Goal: Navigation & Orientation: Find specific page/section

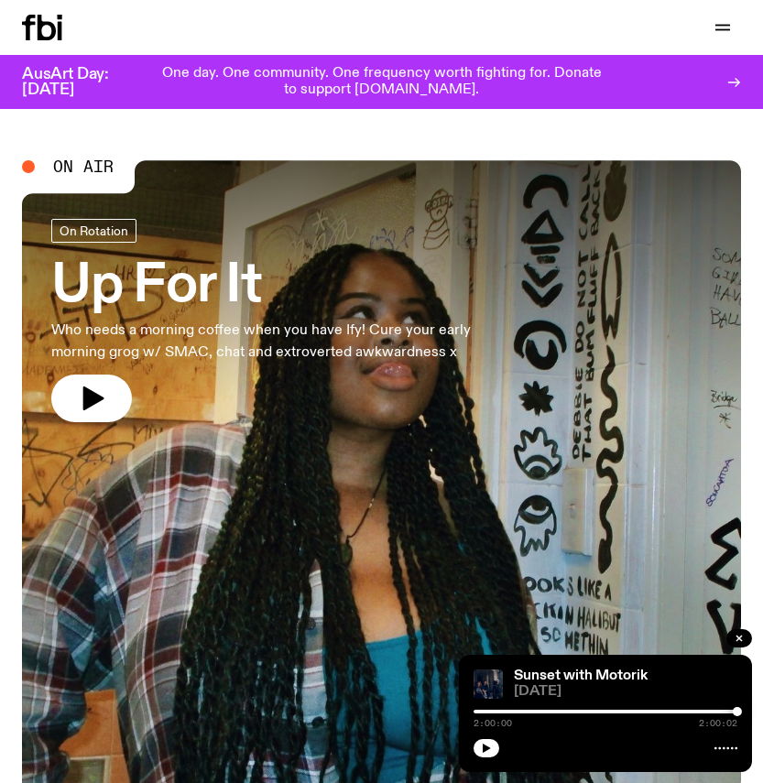
click at [45, 32] on icon at bounding box center [42, 28] width 40 height 26
click at [716, 35] on icon "button" at bounding box center [722, 27] width 22 height 22
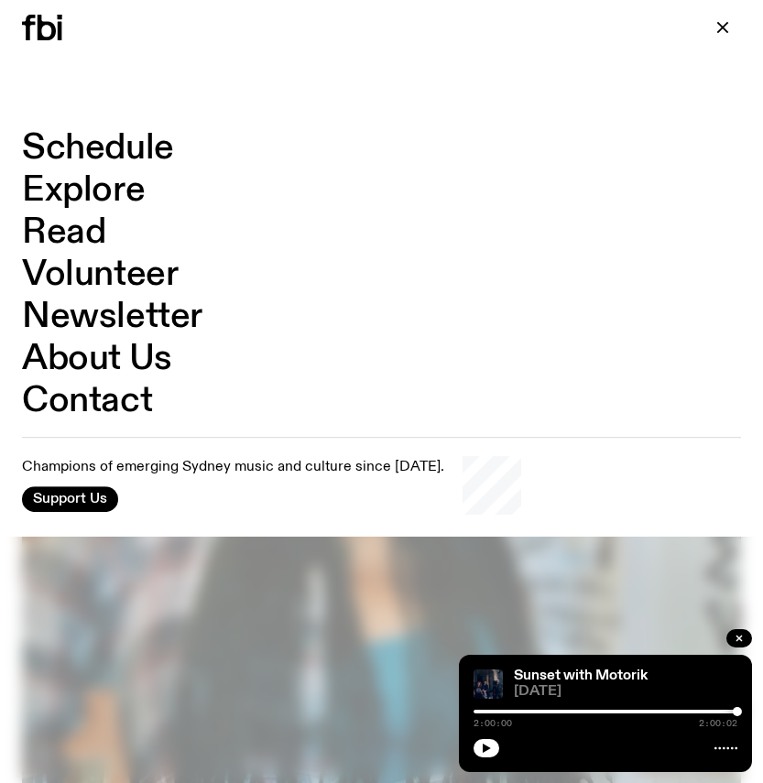
click at [110, 155] on link "Schedule" at bounding box center [98, 148] width 152 height 35
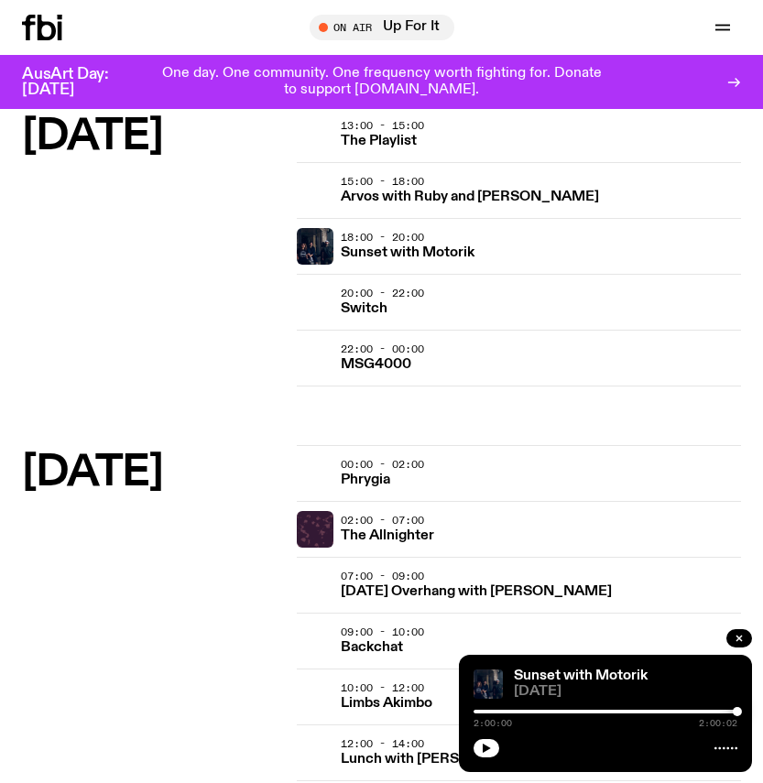
scroll to position [2730, 0]
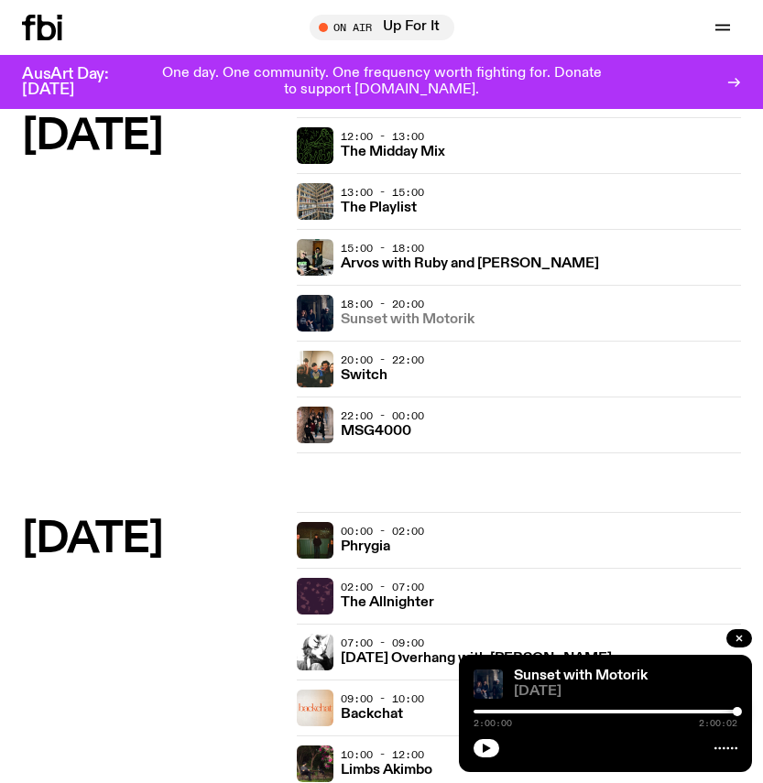
click at [374, 324] on h3 "Sunset with Motorik" at bounding box center [408, 320] width 134 height 14
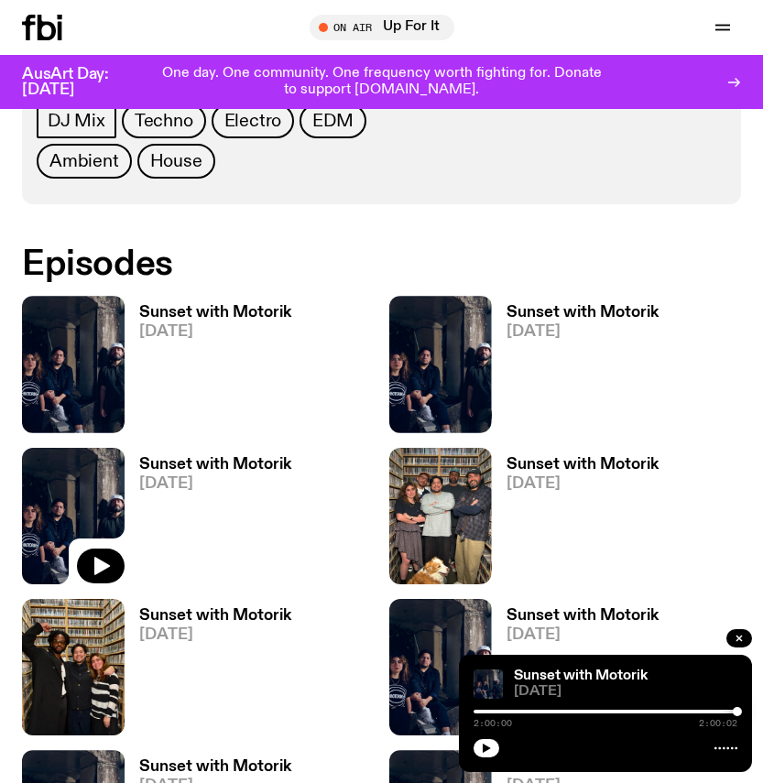
scroll to position [944, 0]
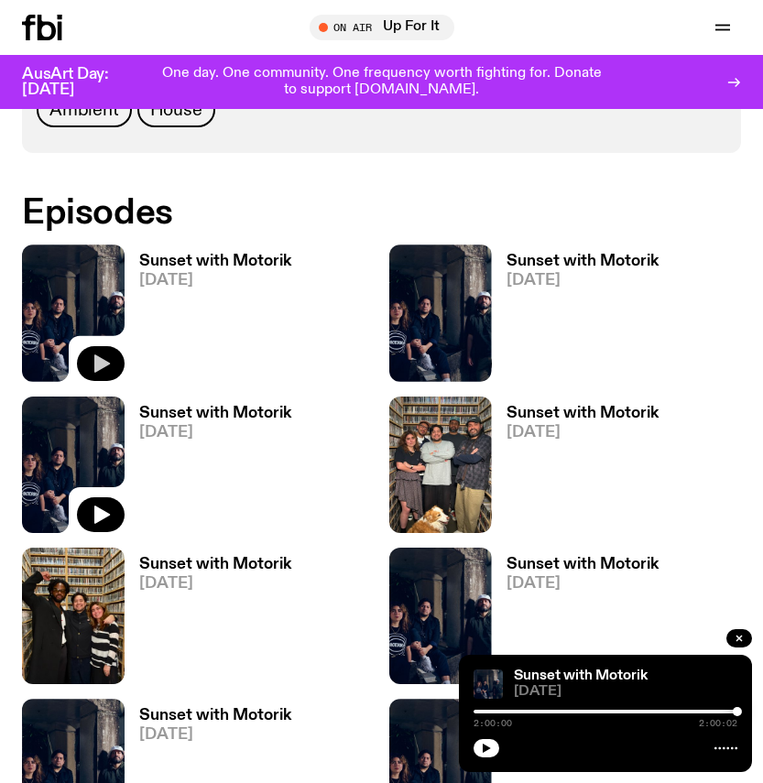
click at [99, 354] on icon "button" at bounding box center [102, 363] width 16 height 18
click at [483, 752] on icon "button" at bounding box center [486, 747] width 11 height 11
